Goal: Navigation & Orientation: Find specific page/section

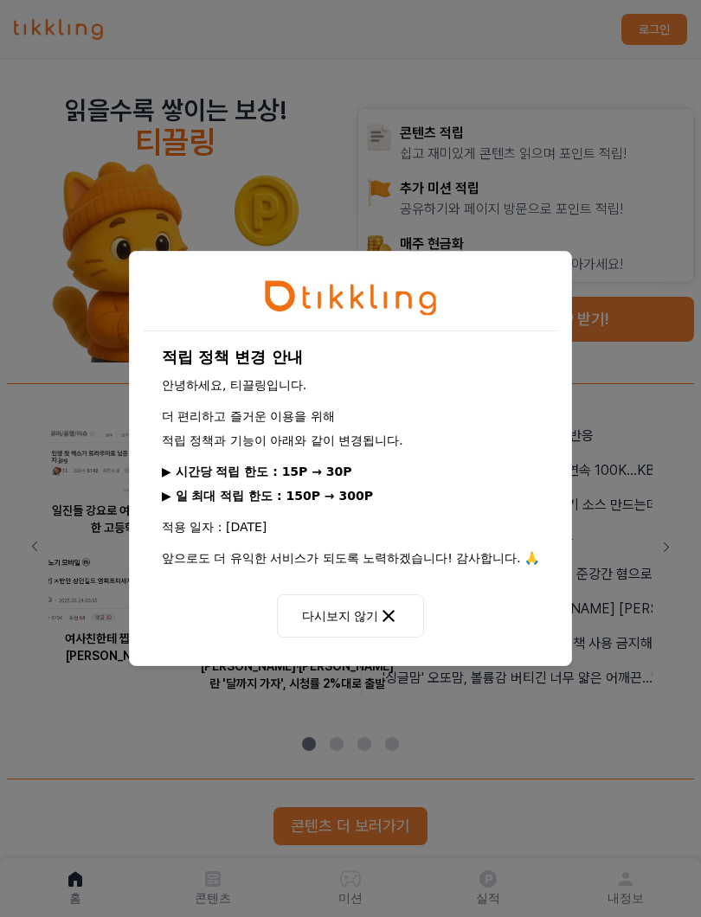
click at [388, 610] on icon at bounding box center [388, 616] width 12 height 12
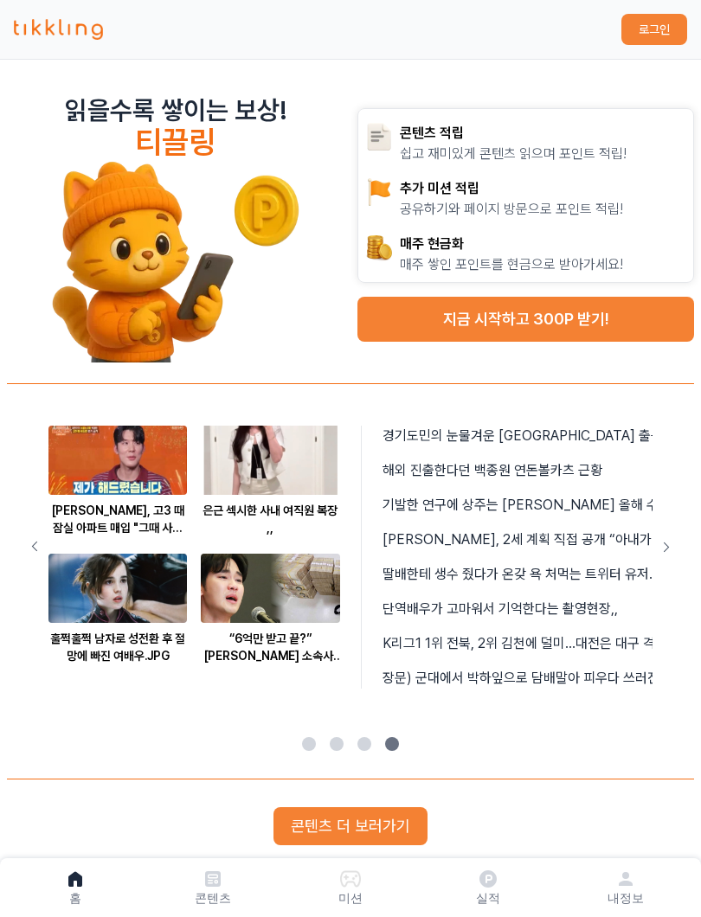
scroll to position [234, 0]
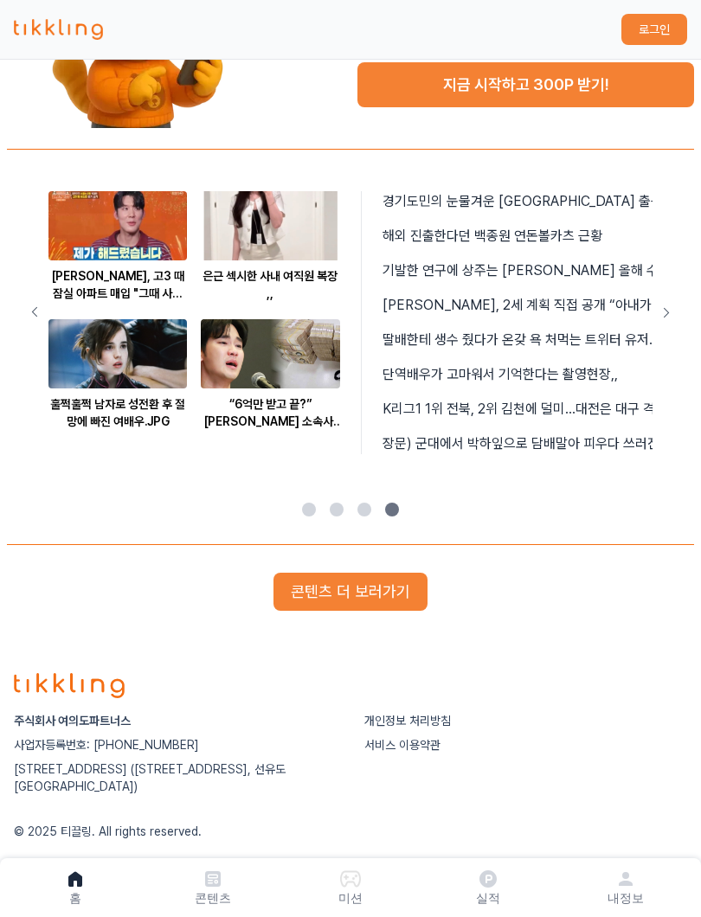
click at [193, 866] on link "콘텐츠" at bounding box center [213, 887] width 138 height 45
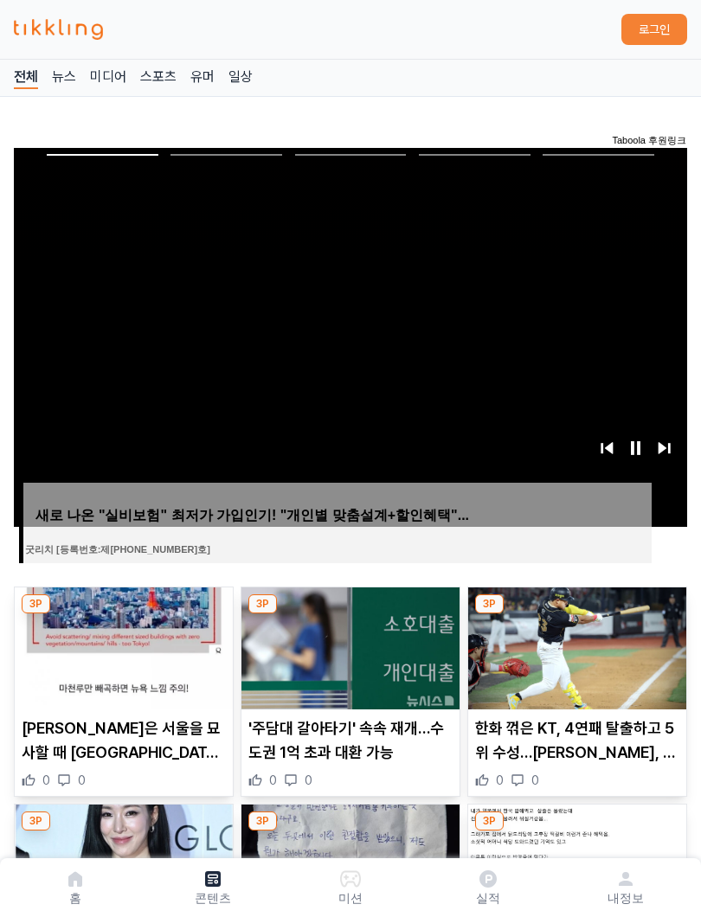
click at [509, 882] on link "실적" at bounding box center [488, 887] width 138 height 45
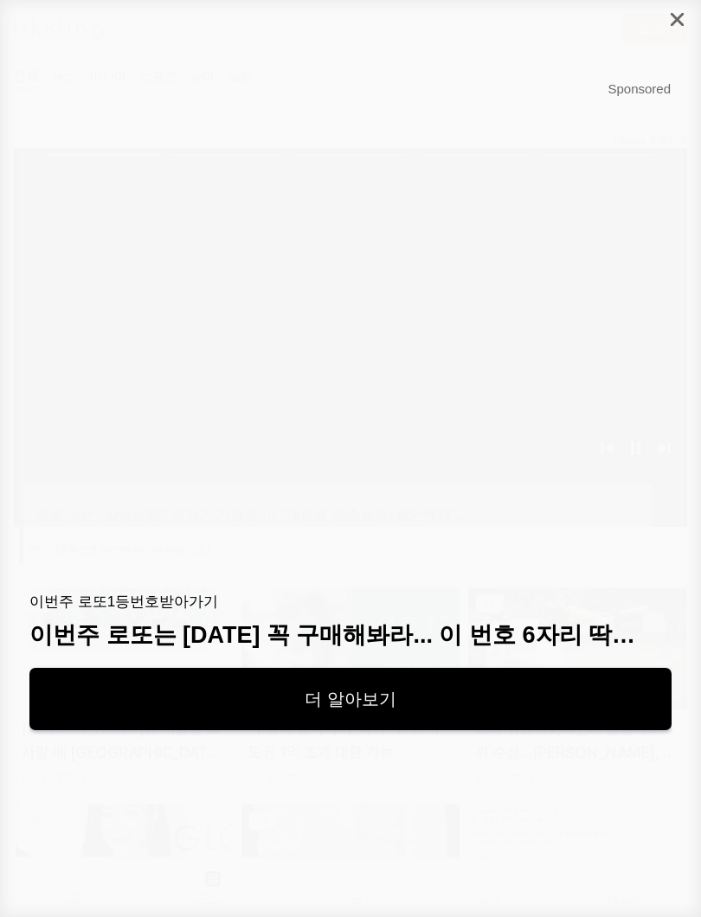
click at [513, 881] on div at bounding box center [350, 458] width 701 height 917
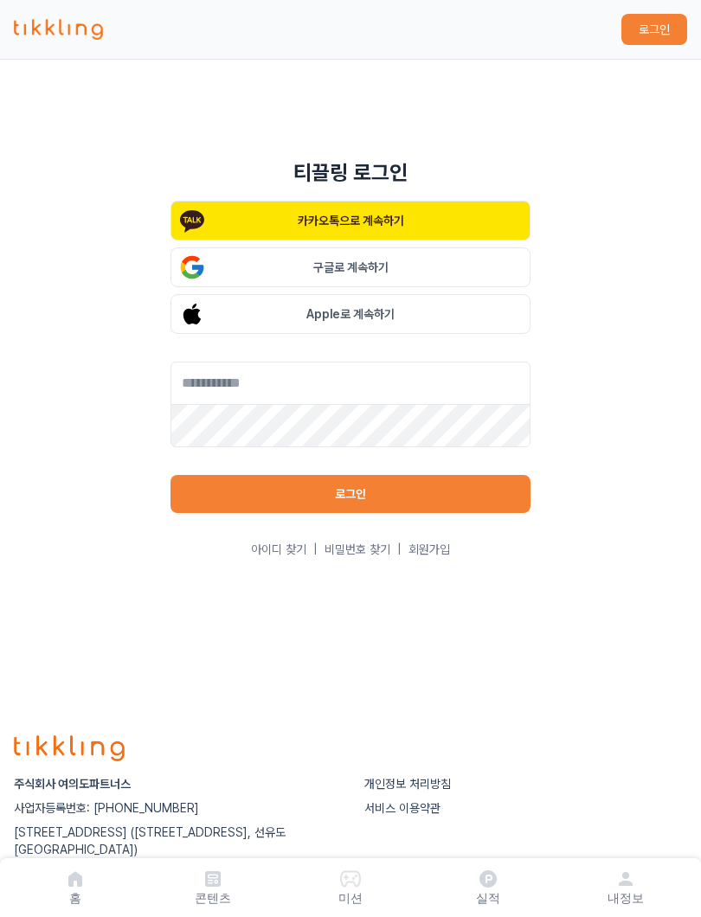
click at [47, 886] on link "홈" at bounding box center [76, 887] width 138 height 45
